Goal: Information Seeking & Learning: Learn about a topic

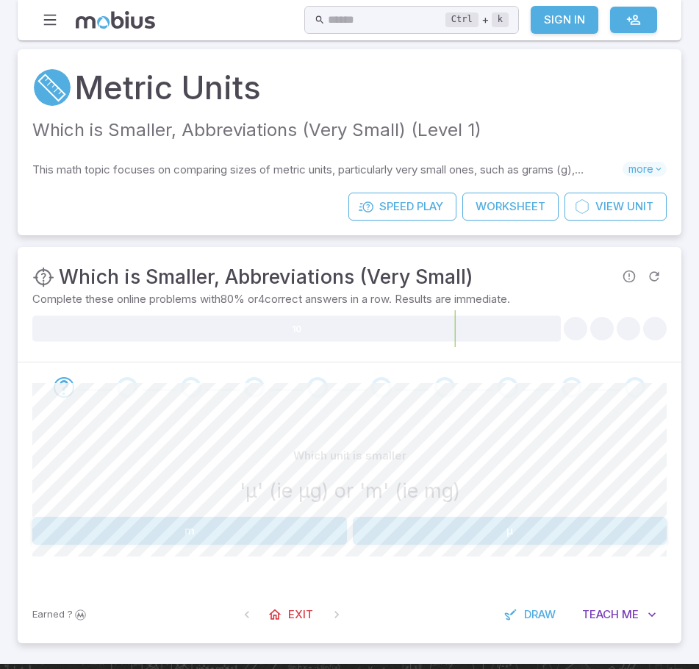
scroll to position [147, 0]
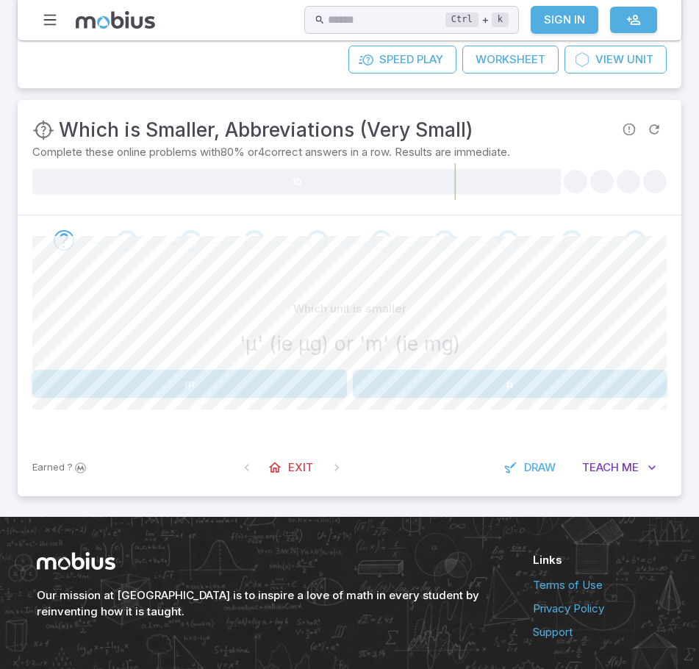
click at [480, 385] on button "µ" at bounding box center [510, 384] width 315 height 28
click at [419, 384] on button "p" at bounding box center [510, 384] width 315 height 28
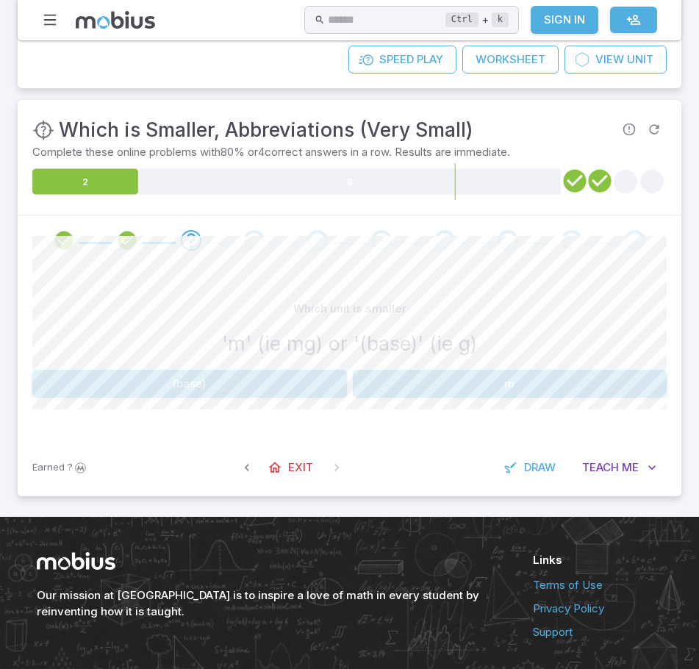
click at [316, 385] on button "(base)" at bounding box center [189, 384] width 315 height 28
click at [442, 399] on div "Which unit is smaller '(base)' (ie g) or 'm' (ie mg) m (base)" at bounding box center [349, 353] width 635 height 174
click at [332, 388] on button "m" at bounding box center [189, 384] width 315 height 28
click at [317, 389] on button "(base)" at bounding box center [189, 384] width 315 height 28
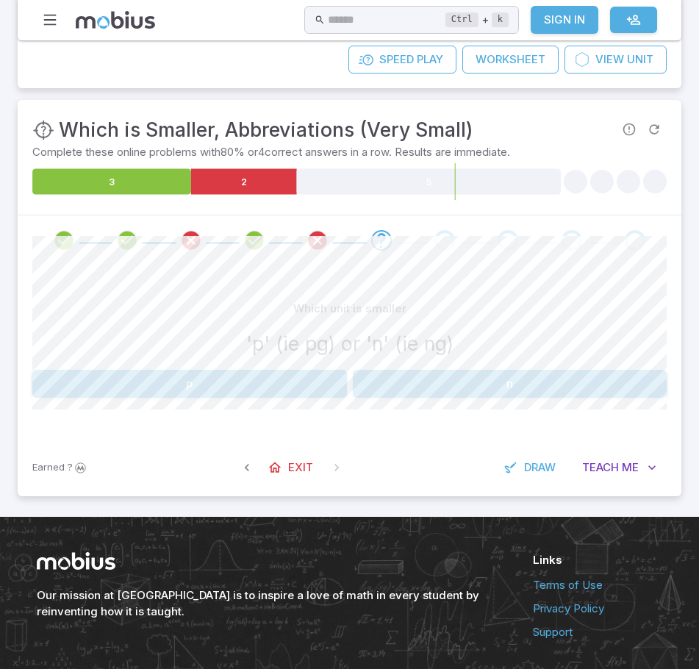
click at [293, 382] on button "p" at bounding box center [189, 384] width 315 height 28
click at [444, 380] on button "p" at bounding box center [510, 384] width 315 height 28
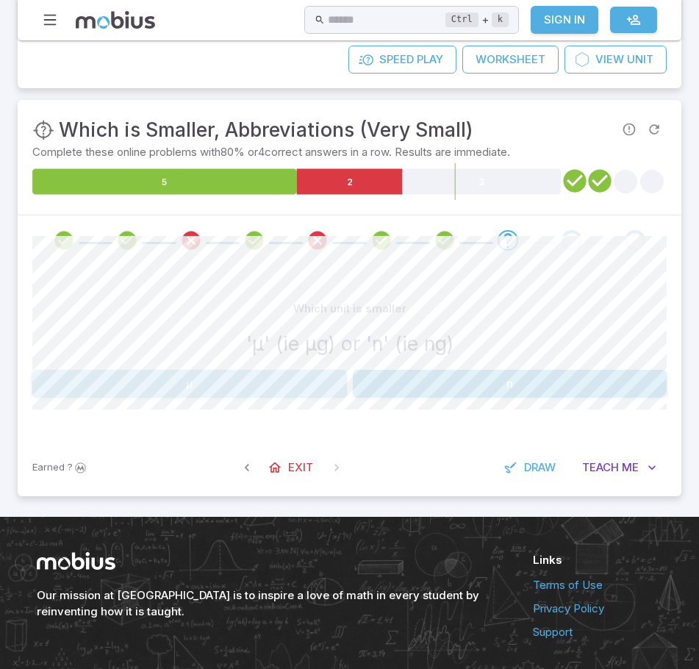
click at [322, 385] on button "µ" at bounding box center [189, 384] width 315 height 28
click at [600, 374] on button "m" at bounding box center [510, 384] width 315 height 28
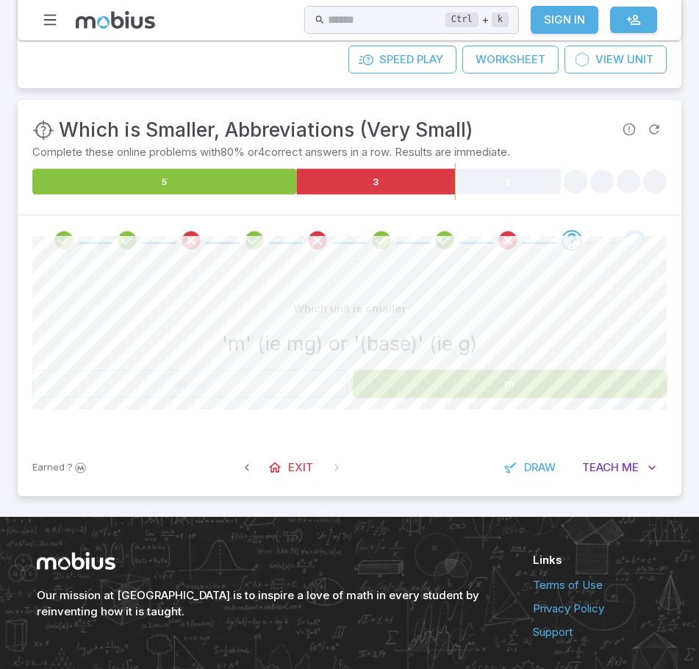
scroll to position [199, 0]
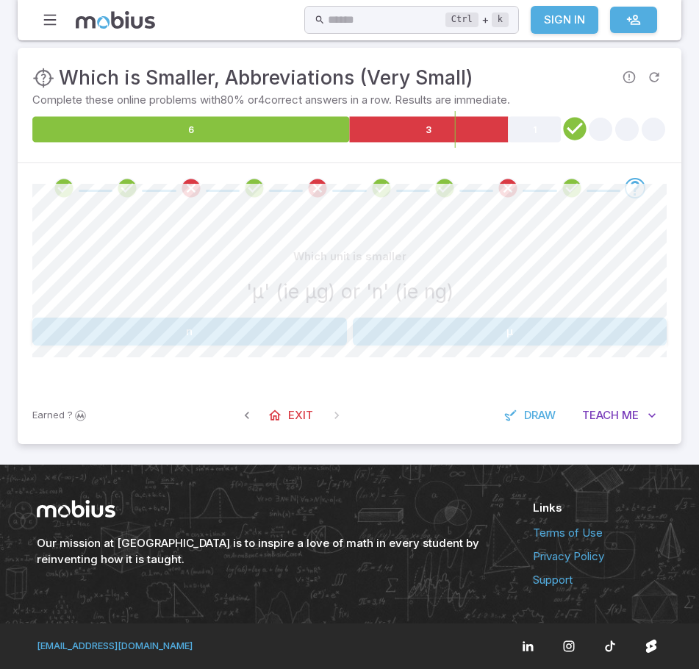
click at [435, 329] on button "µ" at bounding box center [510, 332] width 315 height 28
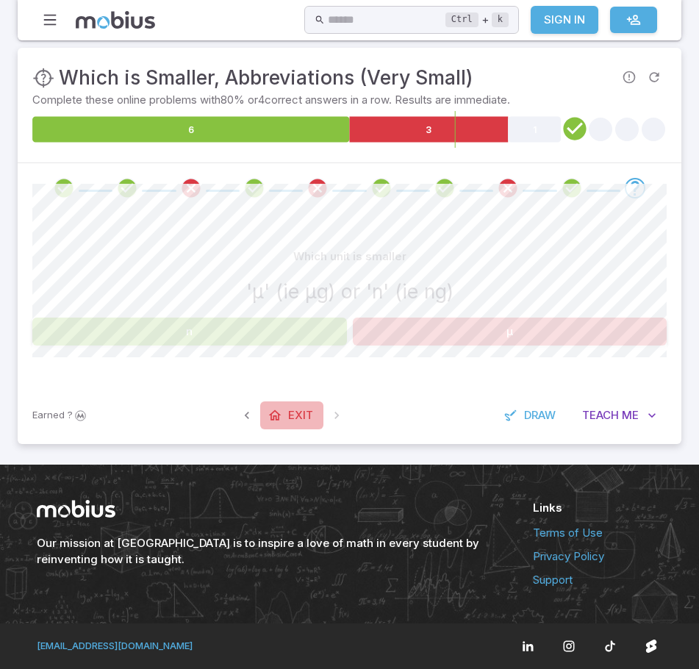
click at [303, 418] on span "Exit" at bounding box center [300, 415] width 25 height 16
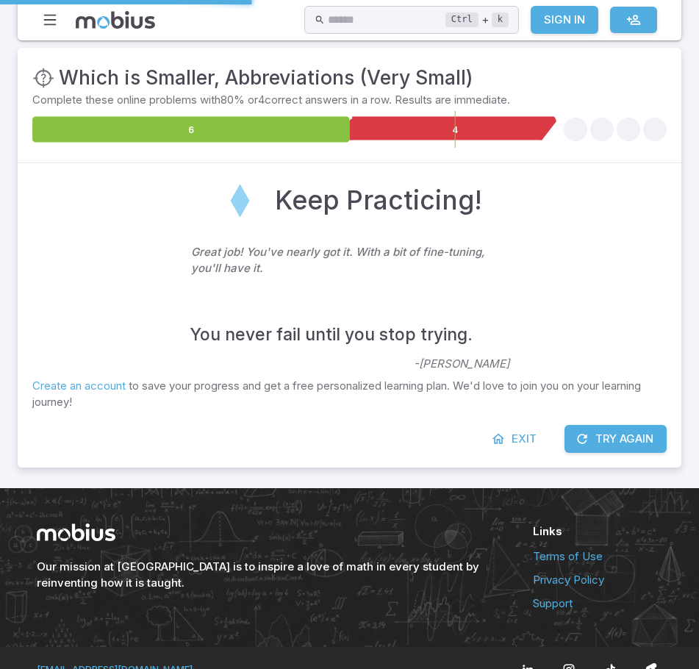
click at [444, 371] on p "- [PERSON_NAME]" at bounding box center [462, 334] width 96 height 75
